Goal: Navigation & Orientation: Find specific page/section

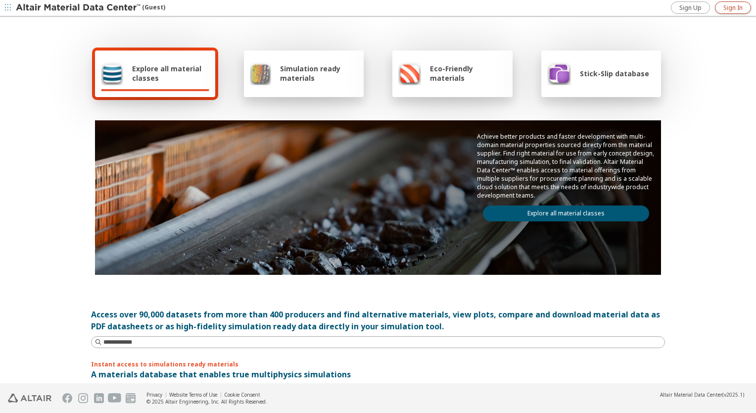
click at [724, 4] on span "Sign In" at bounding box center [732, 8] width 19 height 8
click at [748, 7] on icon "button" at bounding box center [747, 8] width 8 height 8
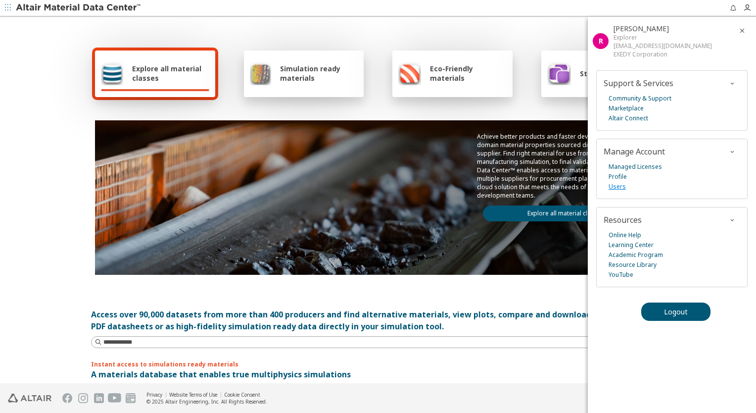
click at [619, 183] on link "Users" at bounding box center [616, 187] width 17 height 10
click at [649, 162] on link "Managed Licenses" at bounding box center [634, 167] width 53 height 10
click at [365, 34] on div "Explore all material classes Simulation ready materials Eco-Friendly materials …" at bounding box center [378, 160] width 574 height 287
click at [743, 32] on icon "button" at bounding box center [742, 31] width 8 height 8
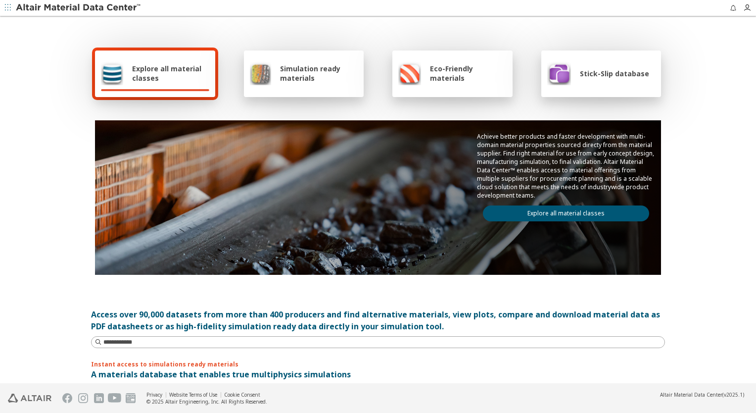
click at [520, 30] on div "Explore all material classes Simulation ready materials Eco-Friendly materials …" at bounding box center [378, 160] width 574 height 287
click at [750, 9] on icon "button" at bounding box center [747, 8] width 8 height 8
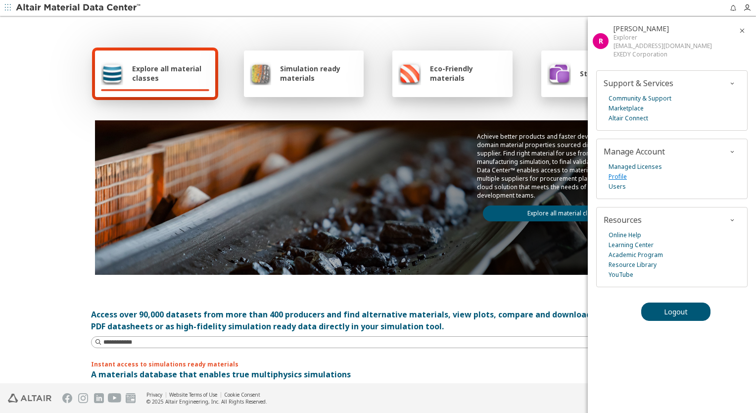
click at [615, 177] on link "Profile" at bounding box center [617, 177] width 18 height 10
click at [744, 28] on icon "button" at bounding box center [742, 31] width 8 height 8
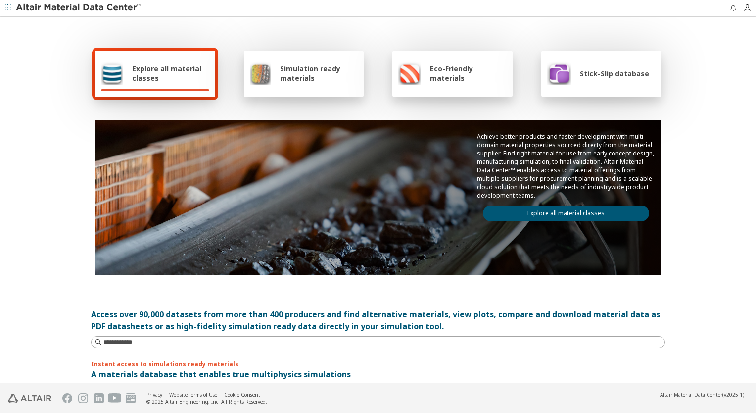
click at [669, 116] on div "Explore all material classes Simulation ready materials Eco-Friendly materials …" at bounding box center [378, 200] width 594 height 366
click at [672, 104] on div "Explore all material classes Simulation ready materials Eco-Friendly materials …" at bounding box center [378, 200] width 756 height 366
